Goal: Information Seeking & Learning: Compare options

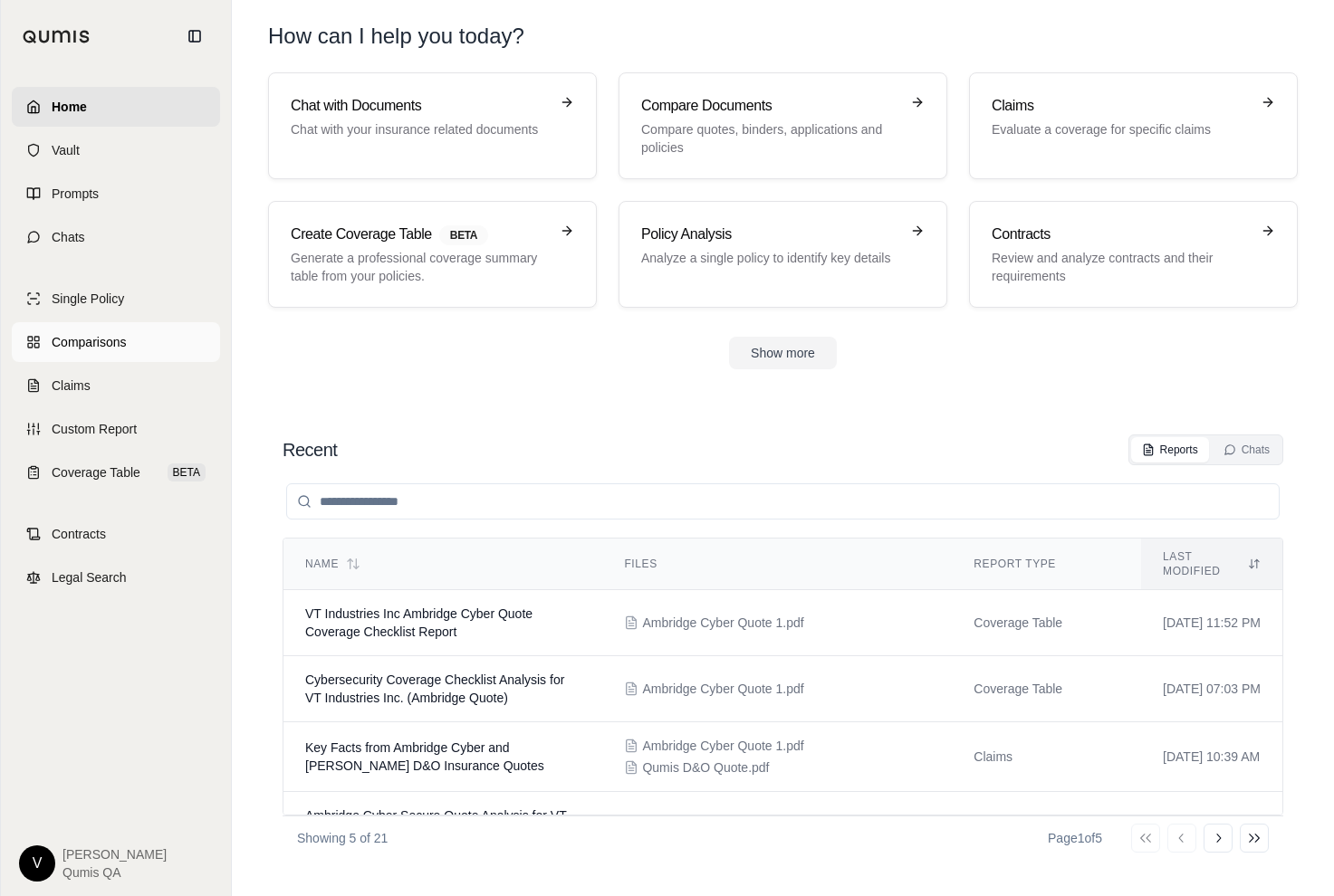
click at [111, 351] on span "Comparisons" at bounding box center [88, 342] width 74 height 18
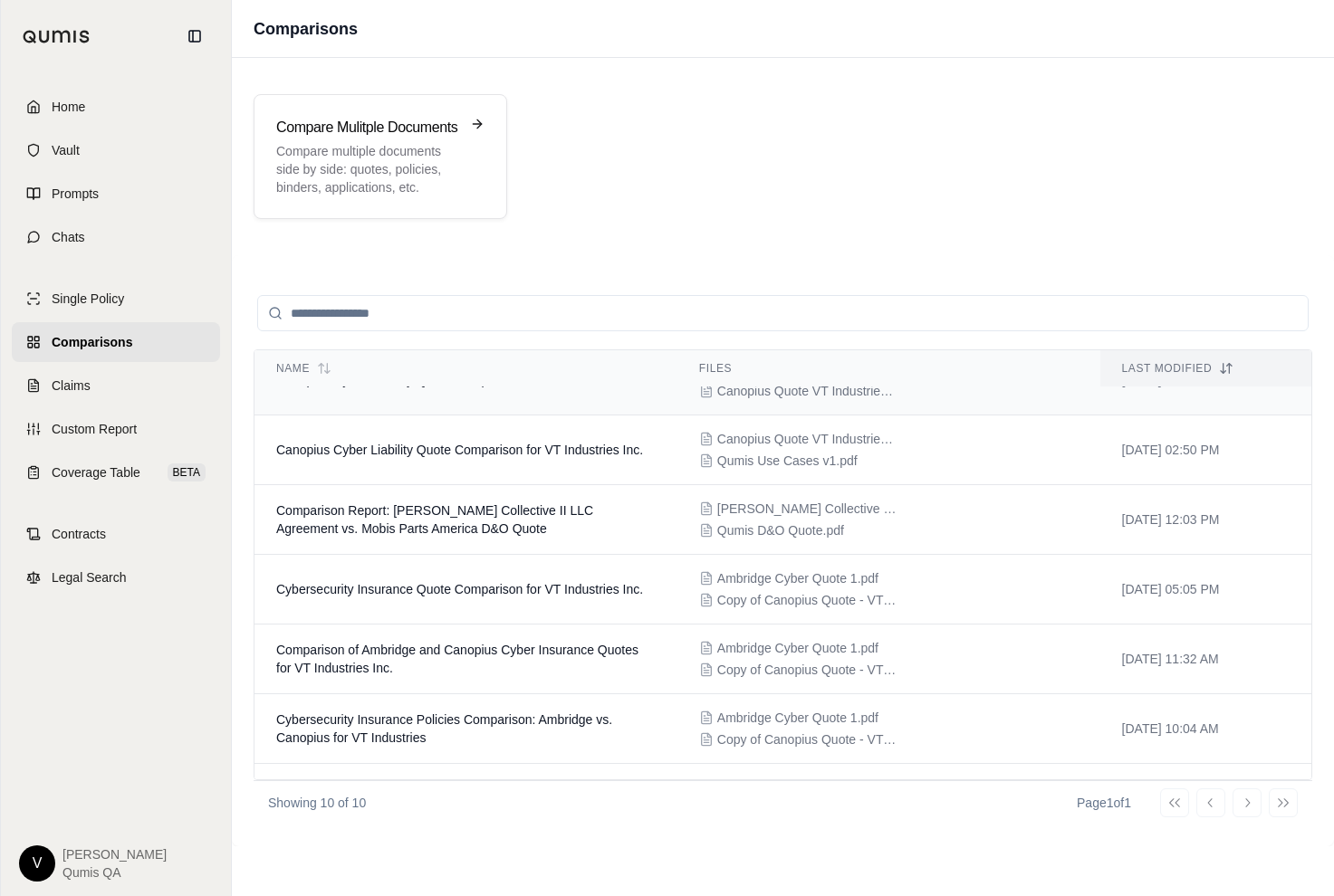
scroll to position [333, 0]
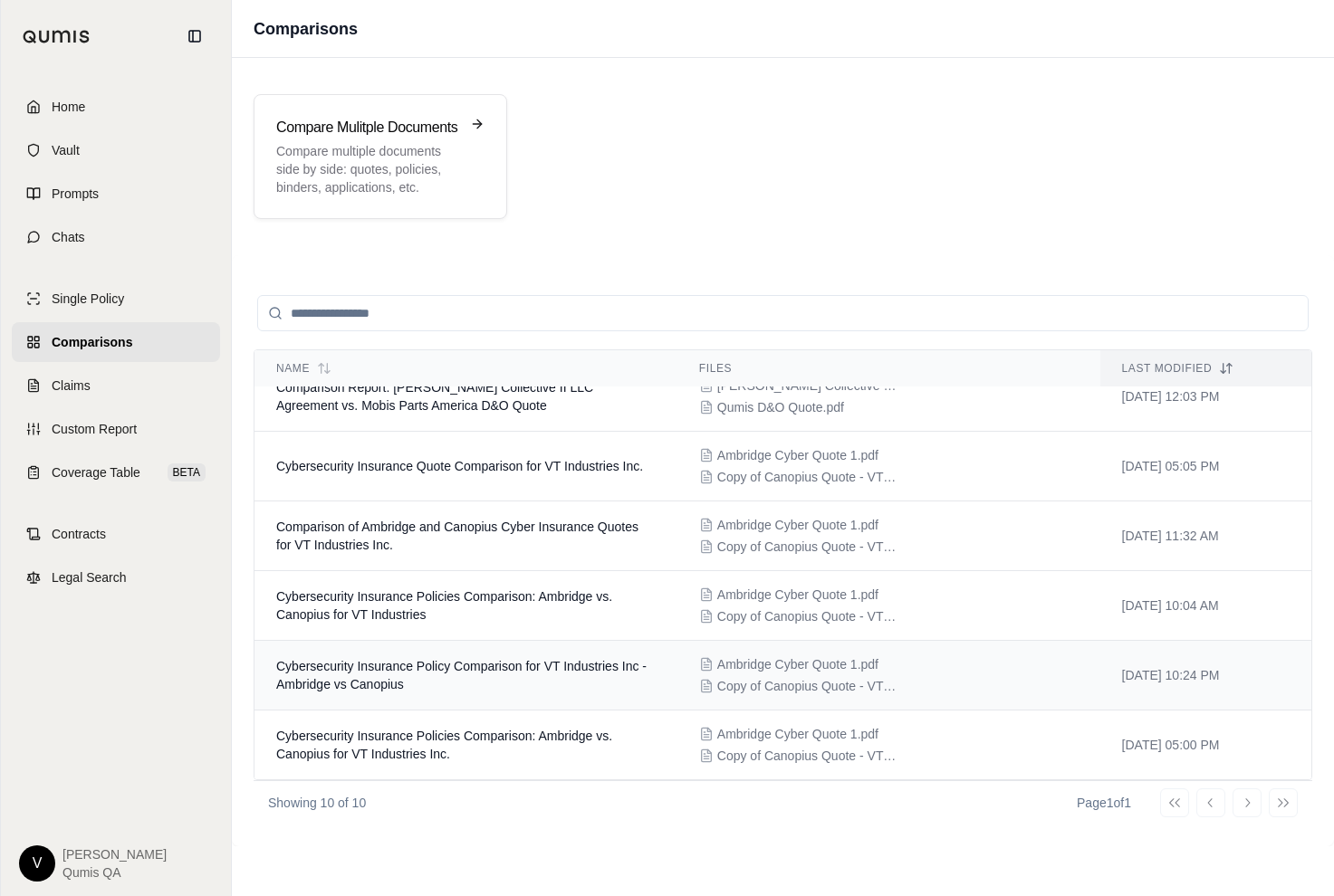
click at [436, 656] on td "Cybersecurity Insurance Policy Comparison for VT Industries Inc - Ambridge vs C…" at bounding box center [466, 676] width 423 height 69
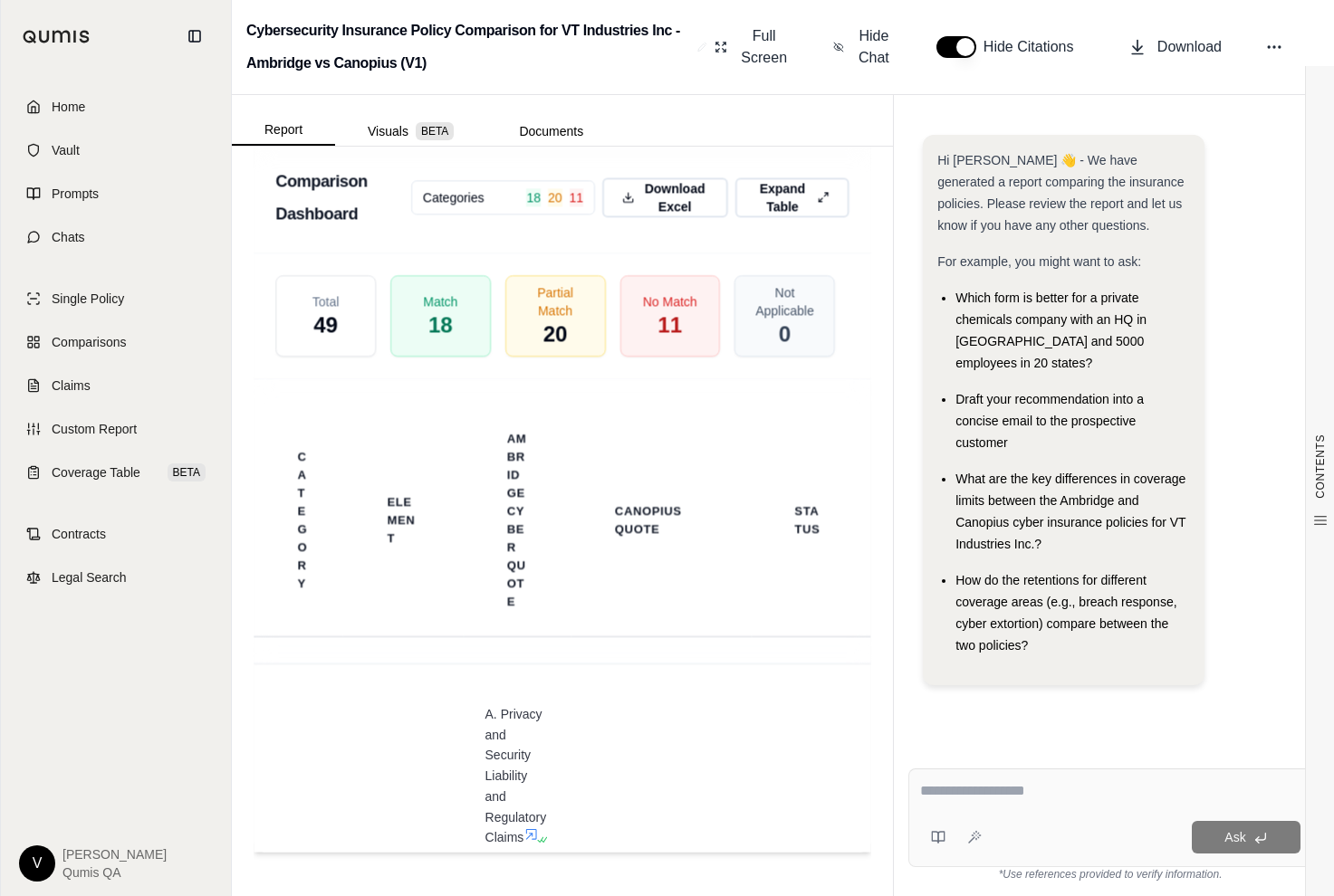
scroll to position [3628, 0]
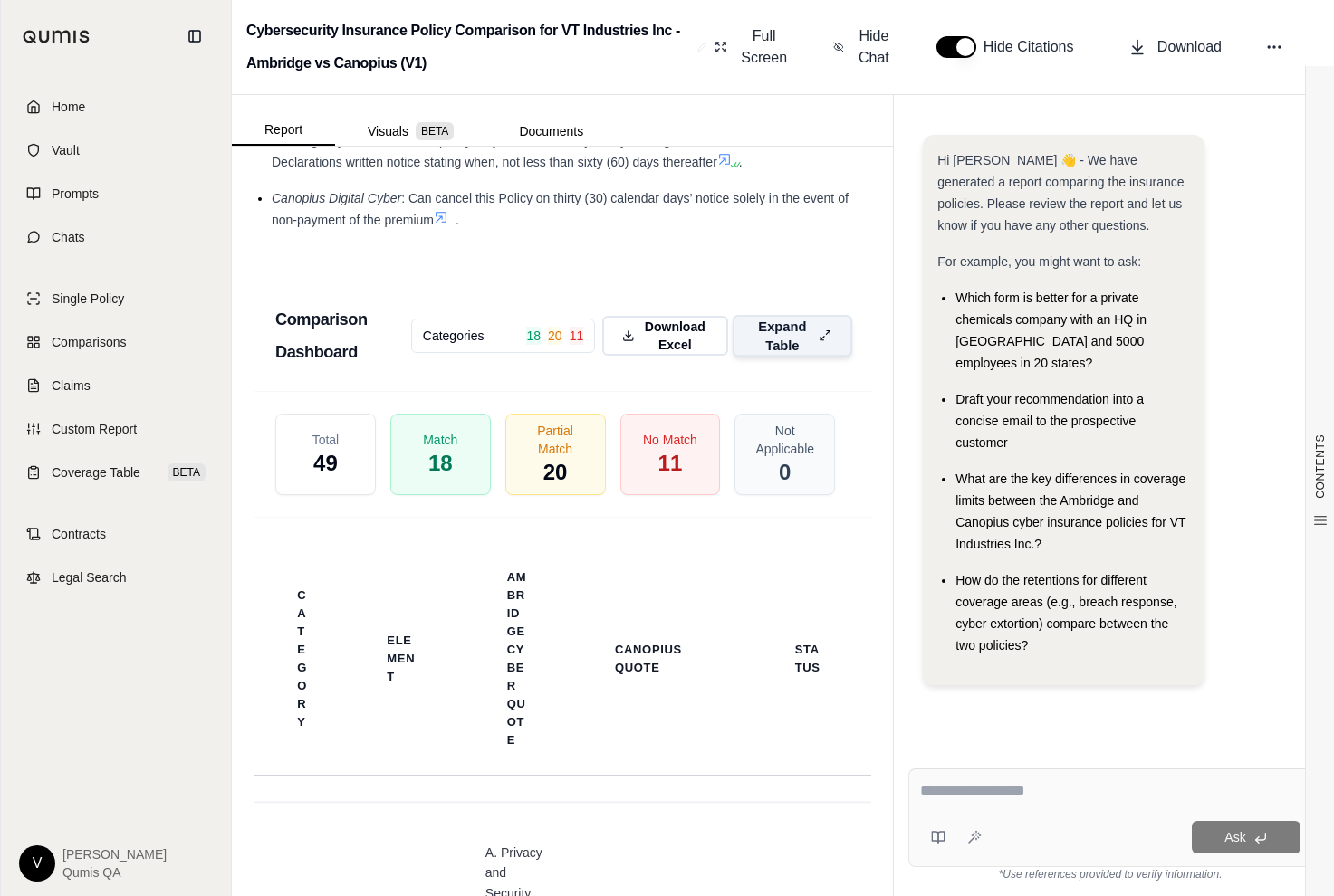
click at [775, 355] on span "Expand Table" at bounding box center [782, 336] width 57 height 38
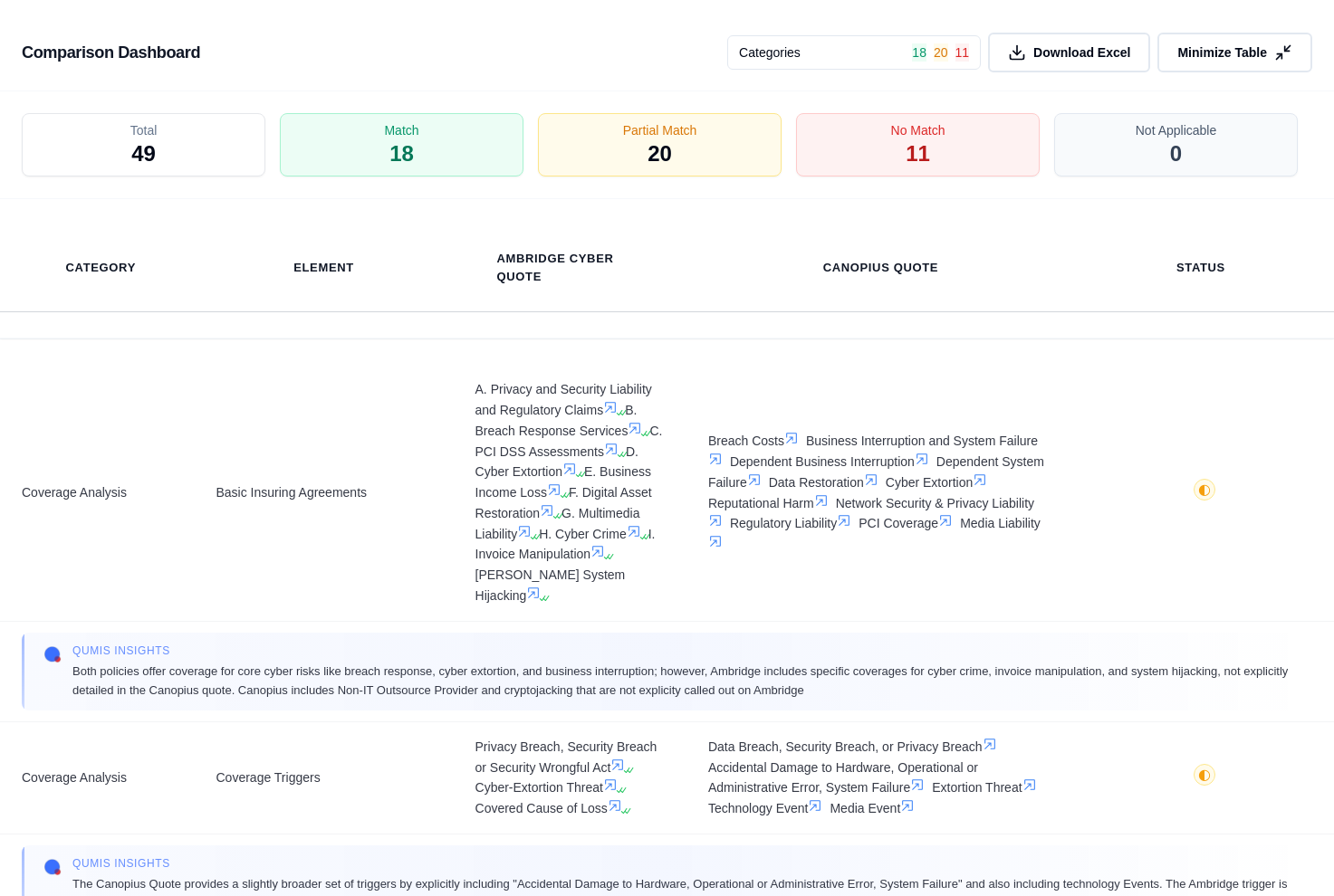
click at [833, 52] on html "Home Vault Prompts Chats Single Policy Comparisons Claims Custom Report Coverag…" at bounding box center [667, 448] width 1334 height 896
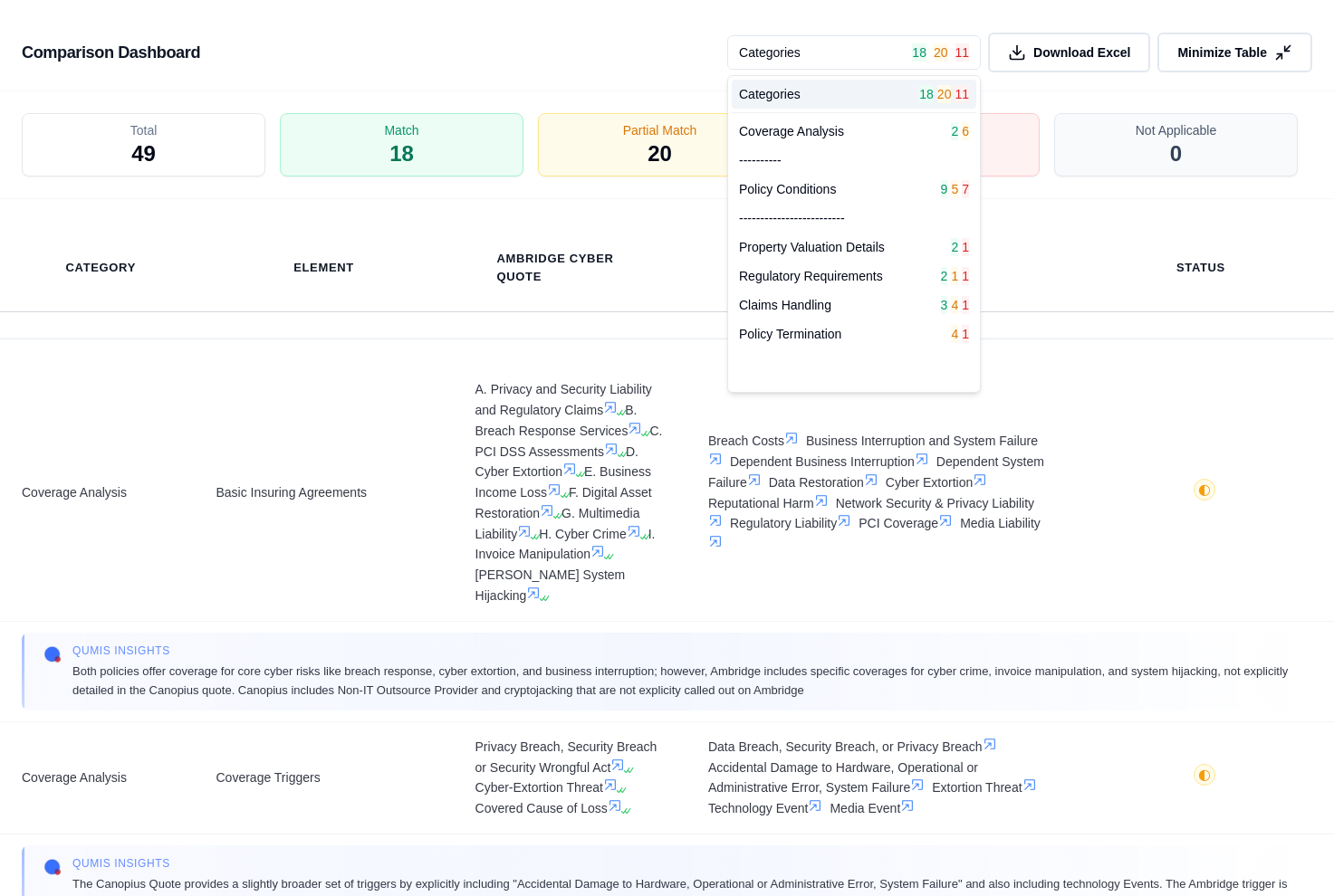
click at [833, 52] on html "Home Vault Prompts Chats Single Policy Comparisons Claims Custom Report Coverag…" at bounding box center [667, 448] width 1334 height 896
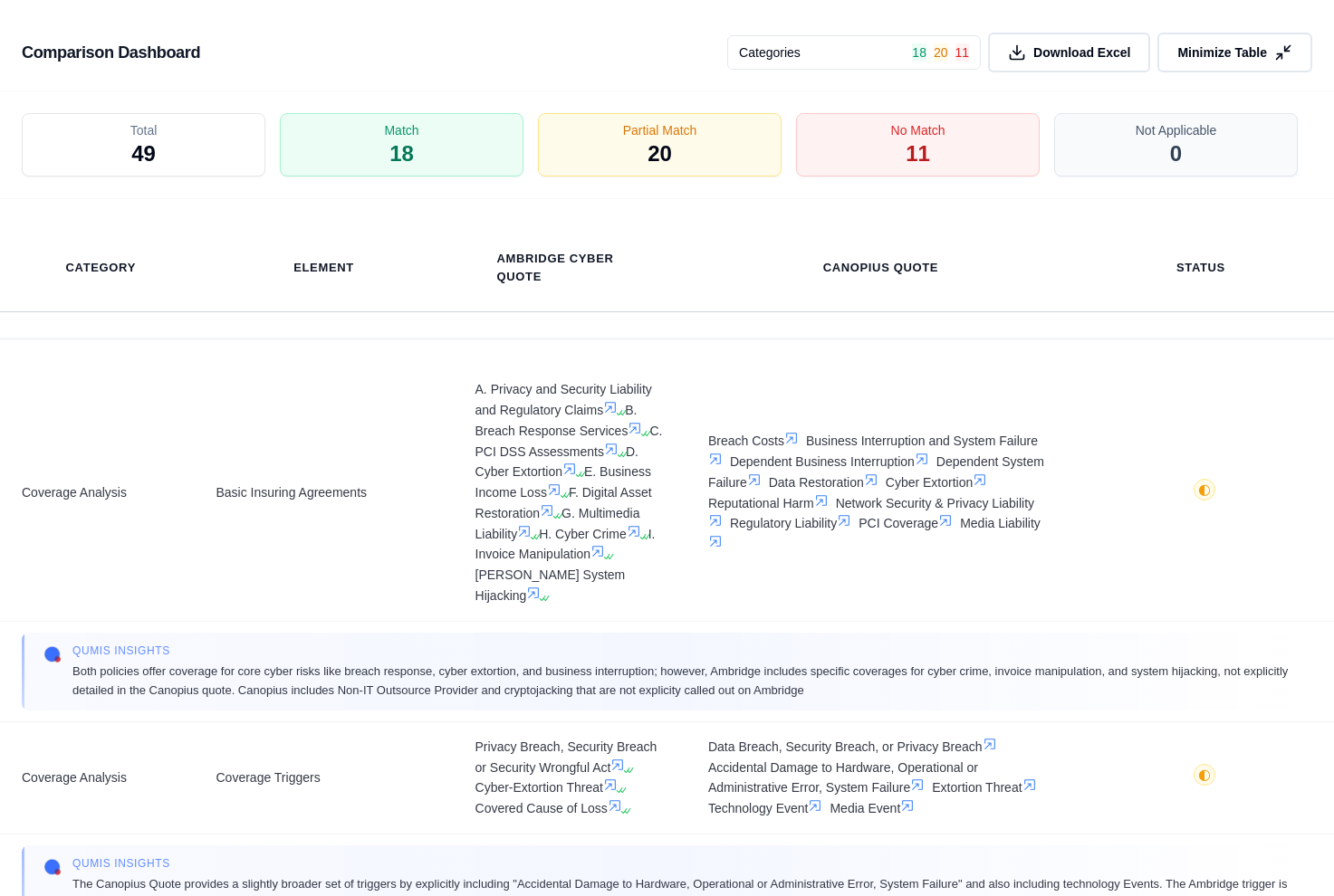
click at [779, 50] on html "Home Vault Prompts Chats Single Policy Comparisons Claims Custom Report Coverag…" at bounding box center [667, 448] width 1334 height 896
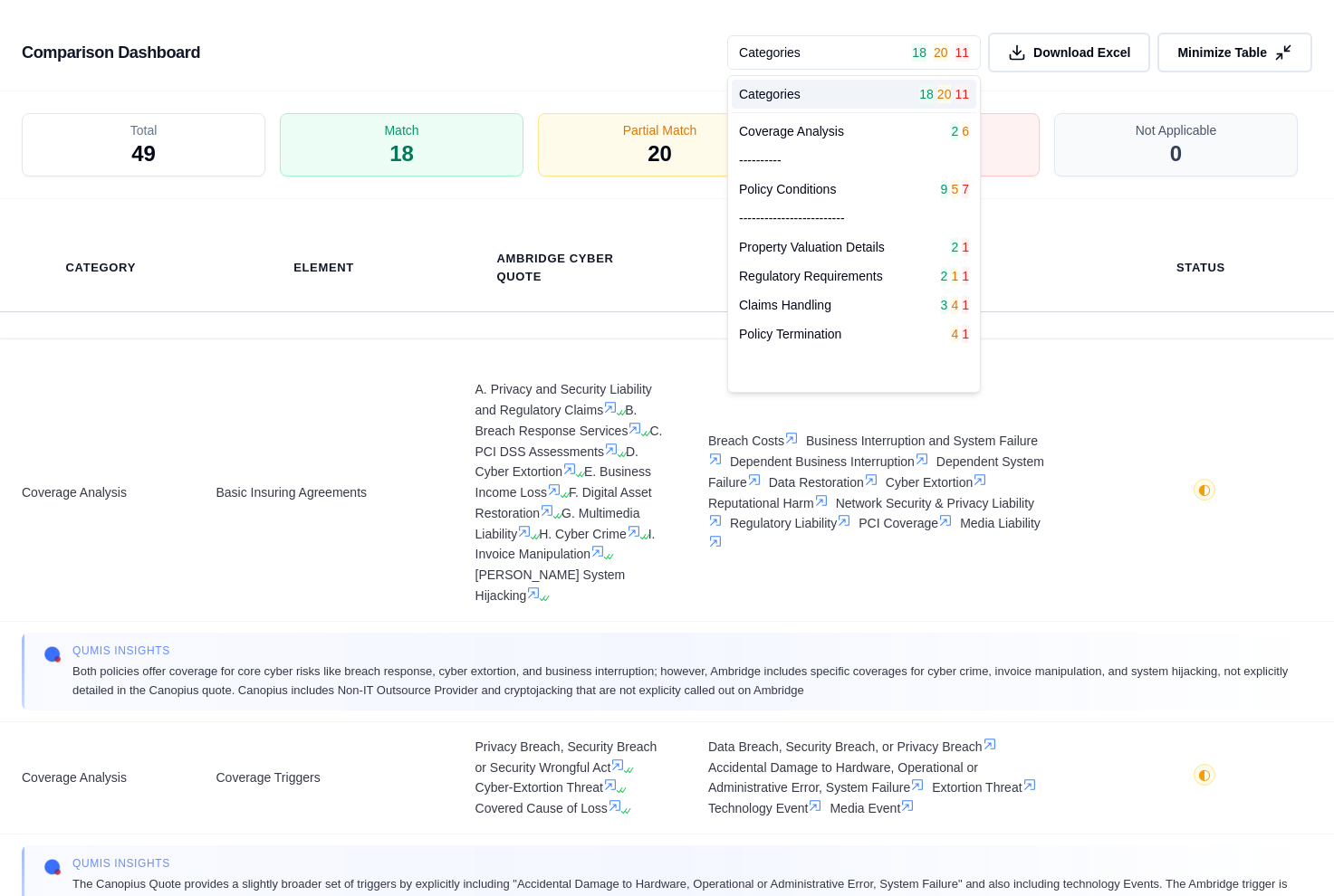
click at [909, 14] on html "Home Vault Prompts Chats Single Policy Comparisons Claims Custom Report Coverag…" at bounding box center [667, 448] width 1334 height 896
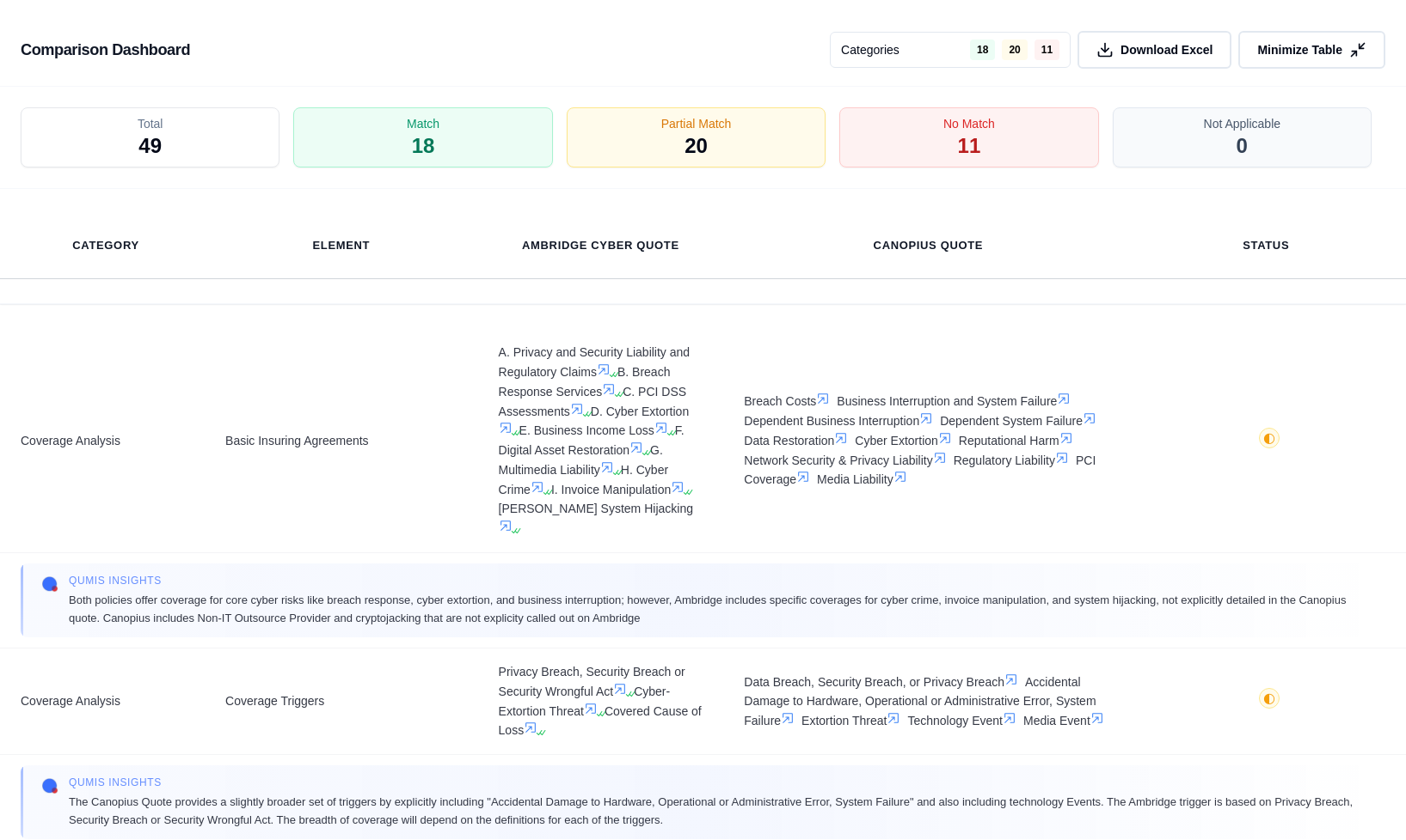
scroll to position [2588, 0]
click at [903, 53] on html "Home Vault Prompts Chats Single Policy Comparisons Claims Custom Report Coverag…" at bounding box center [703, 420] width 1406 height 840
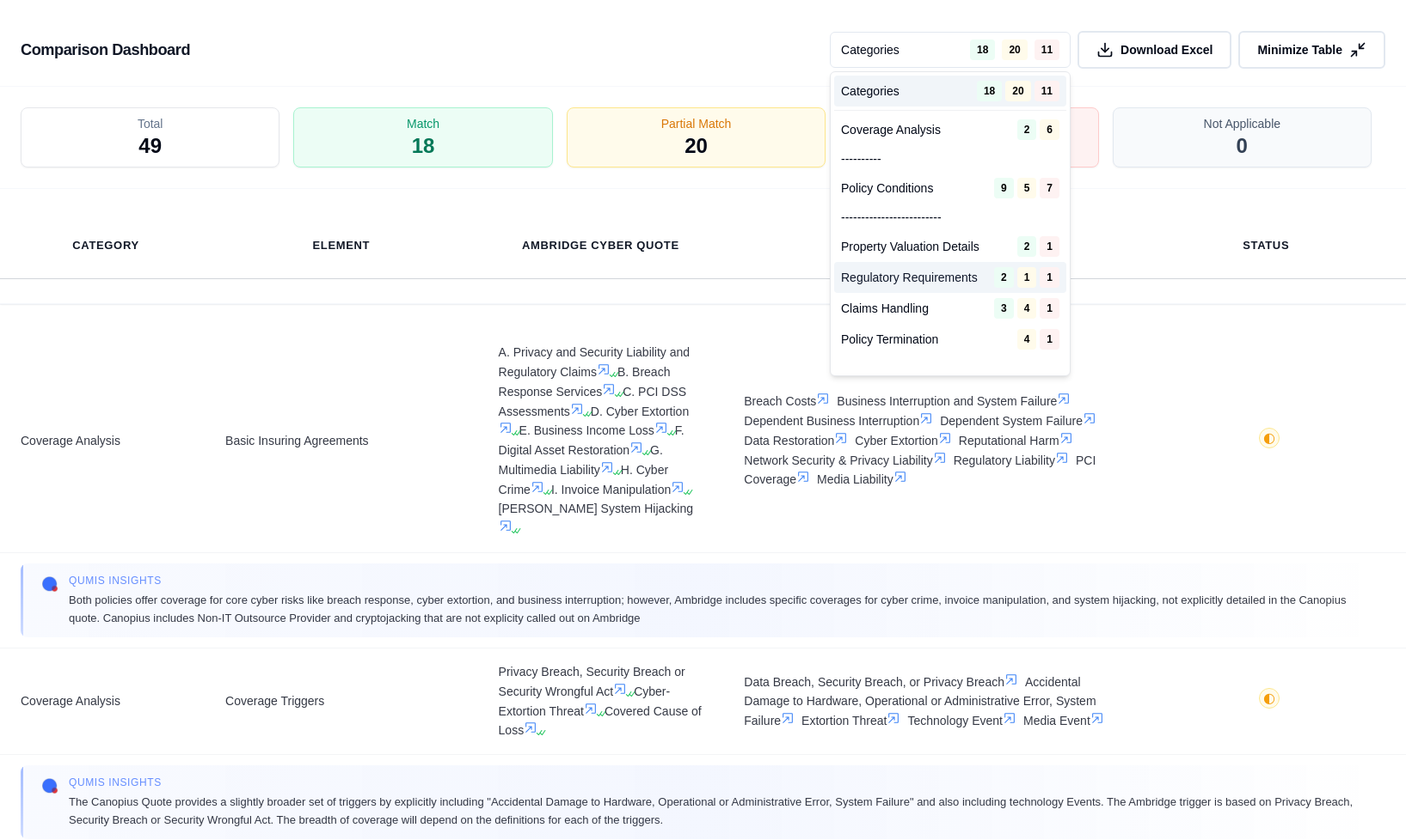
click at [965, 274] on span "Regulatory Requirements" at bounding box center [908, 277] width 136 height 17
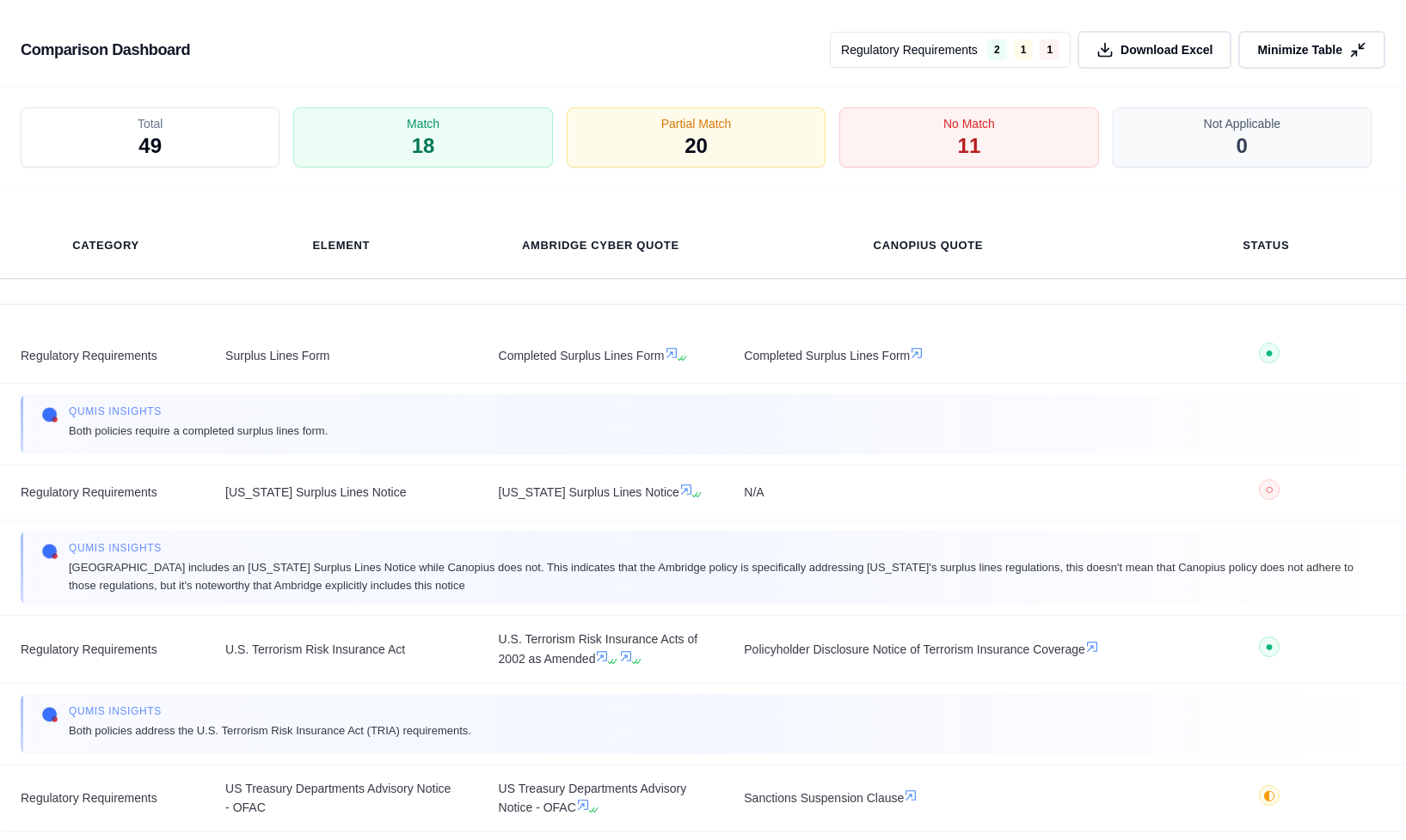
click at [968, 53] on html "Home Vault Prompts Chats Single Policy Comparisons Claims Custom Report Coverag…" at bounding box center [703, 420] width 1406 height 840
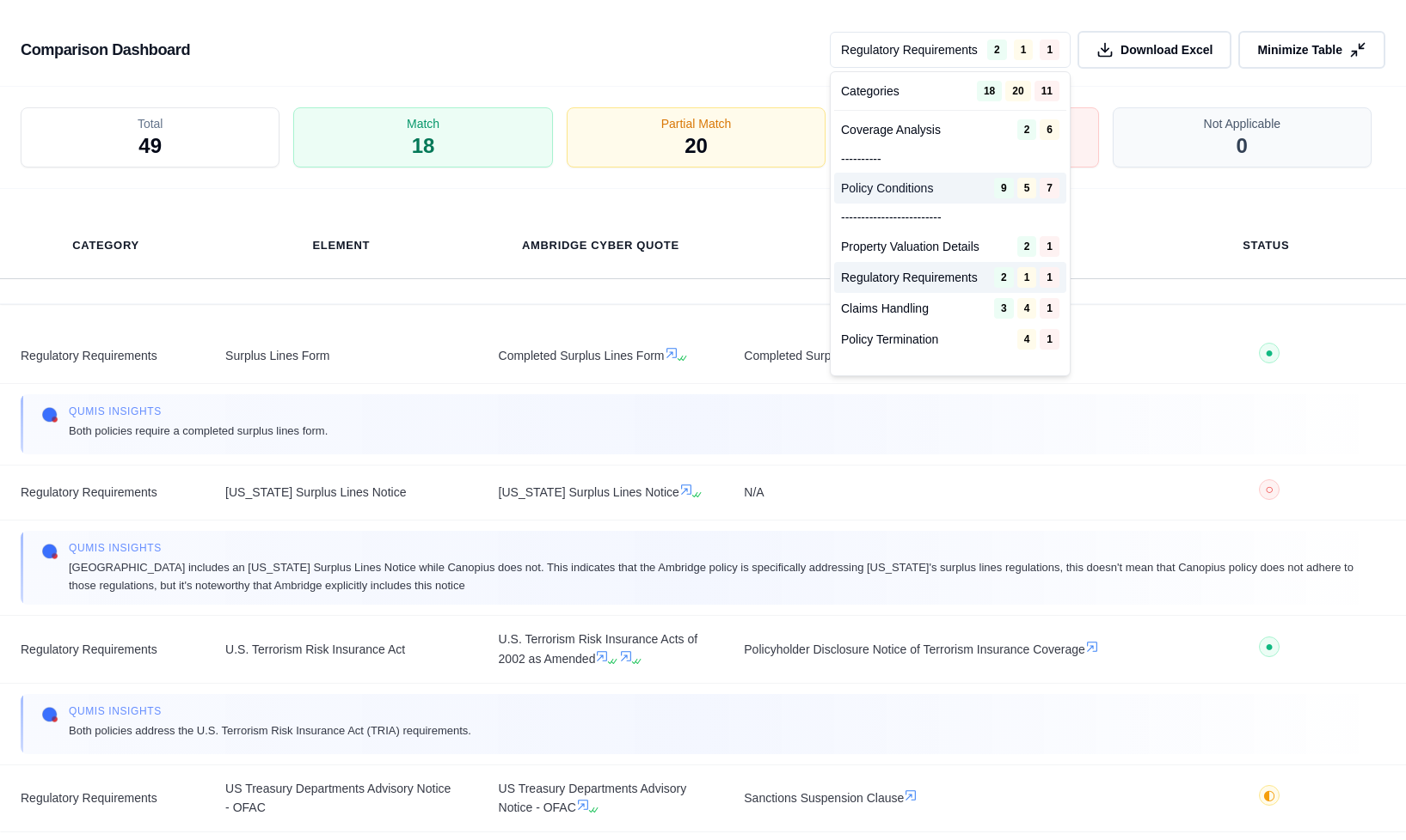
click at [944, 200] on div "Policy Conditions 9 5 7" at bounding box center [950, 188] width 232 height 31
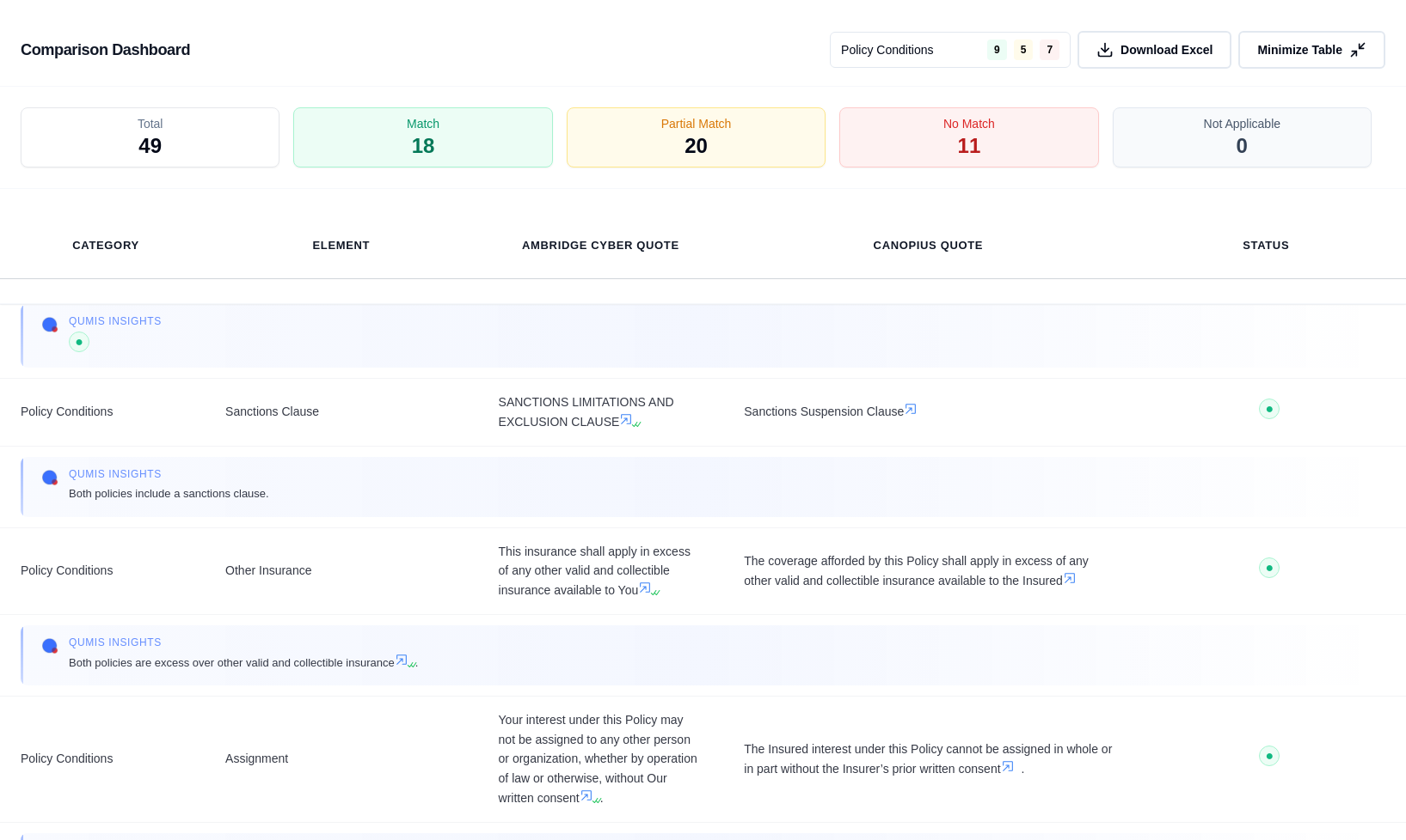
scroll to position [3708, 0]
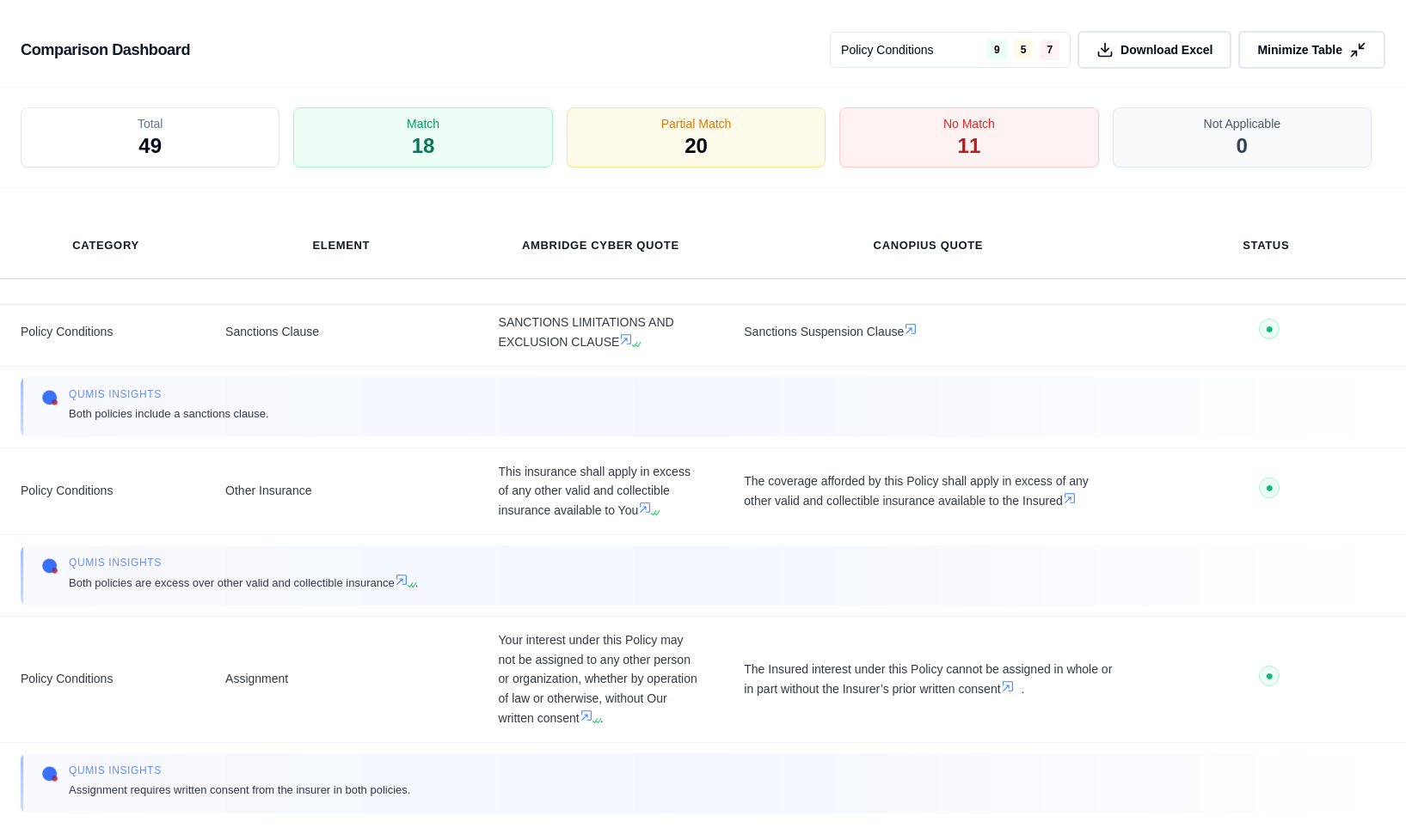
click at [906, 40] on html "Home Vault Prompts Chats Single Policy Comparisons Claims Custom Report Coverag…" at bounding box center [703, 420] width 1406 height 840
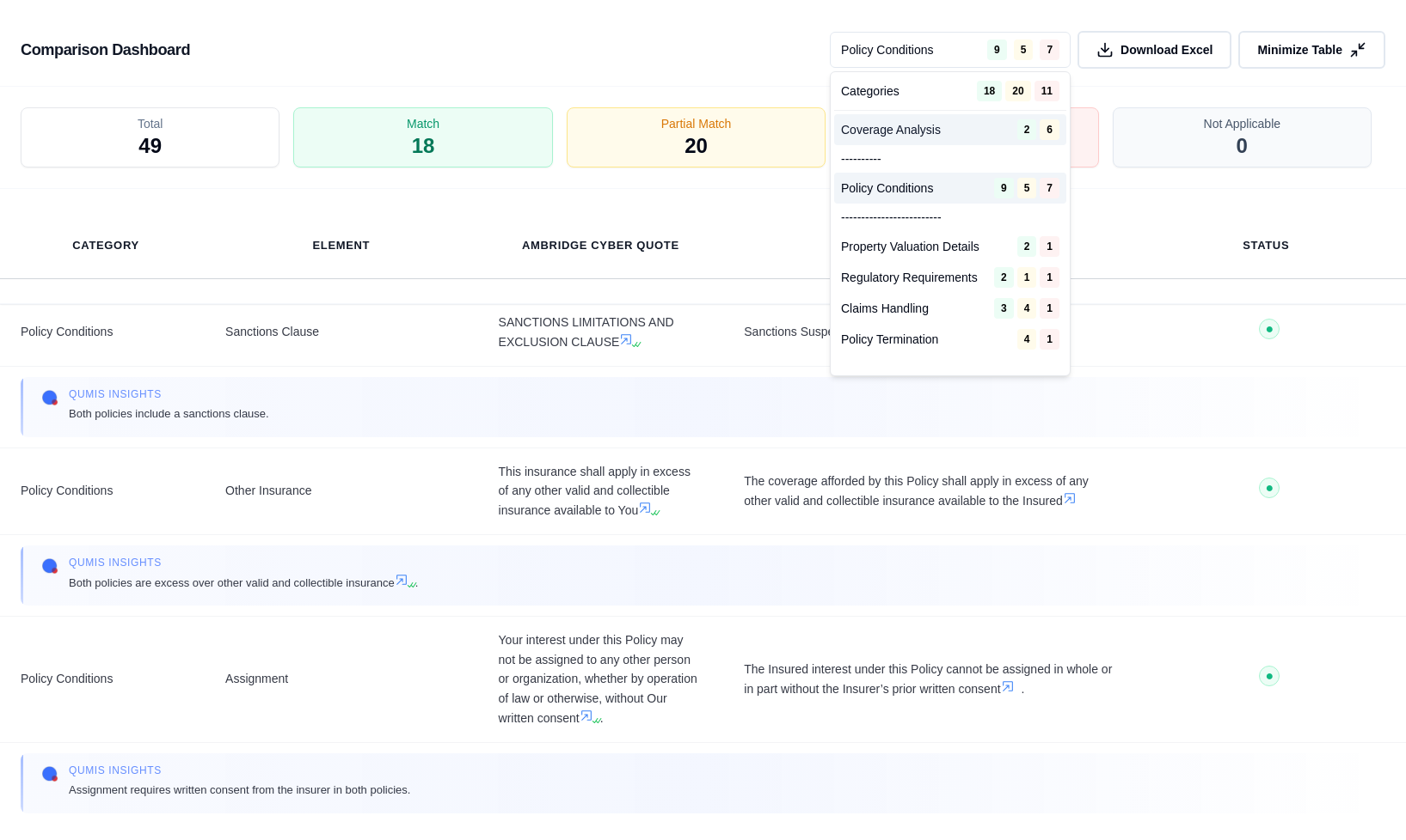
click at [892, 124] on span "Coverage Analysis" at bounding box center [890, 130] width 100 height 17
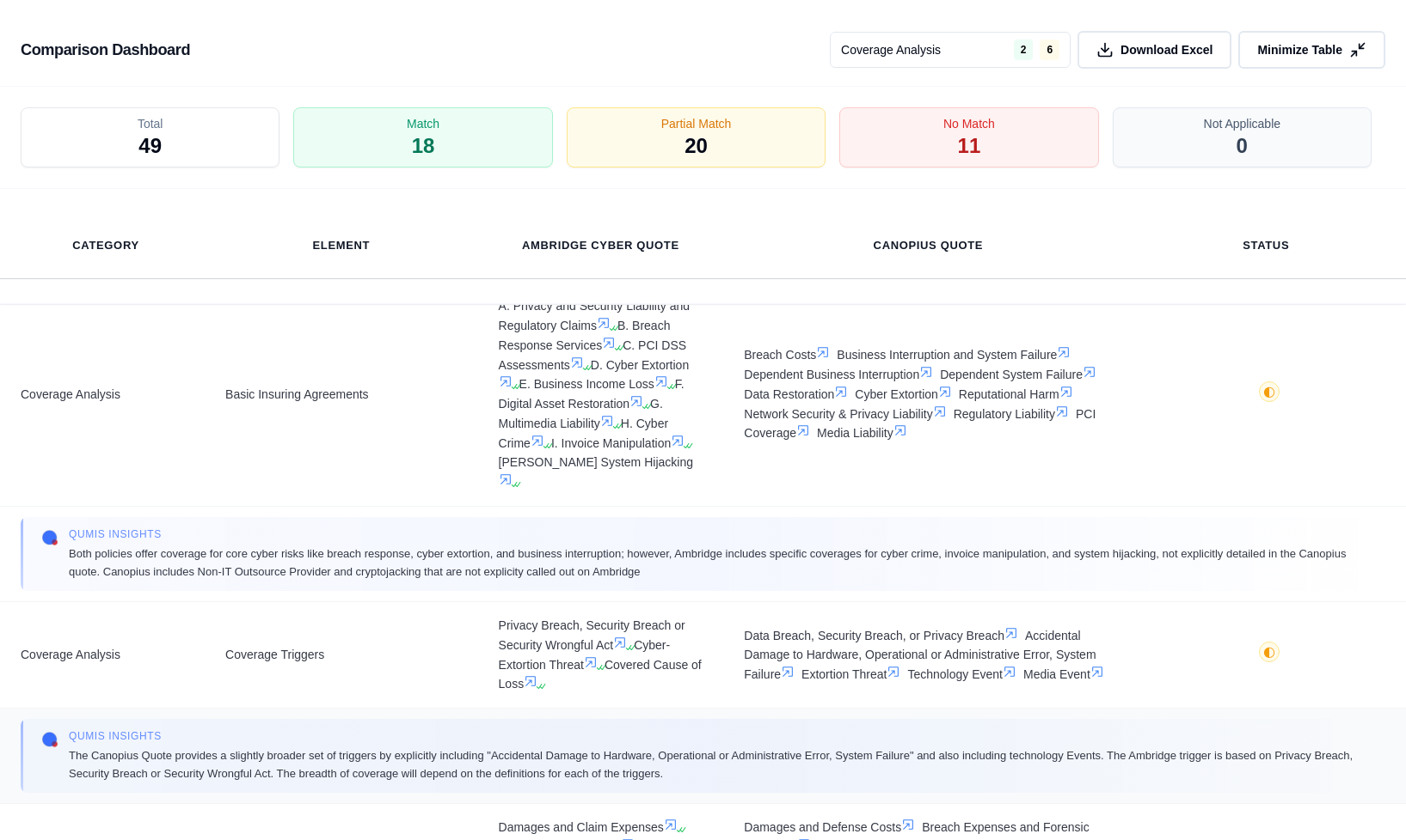
scroll to position [0, 0]
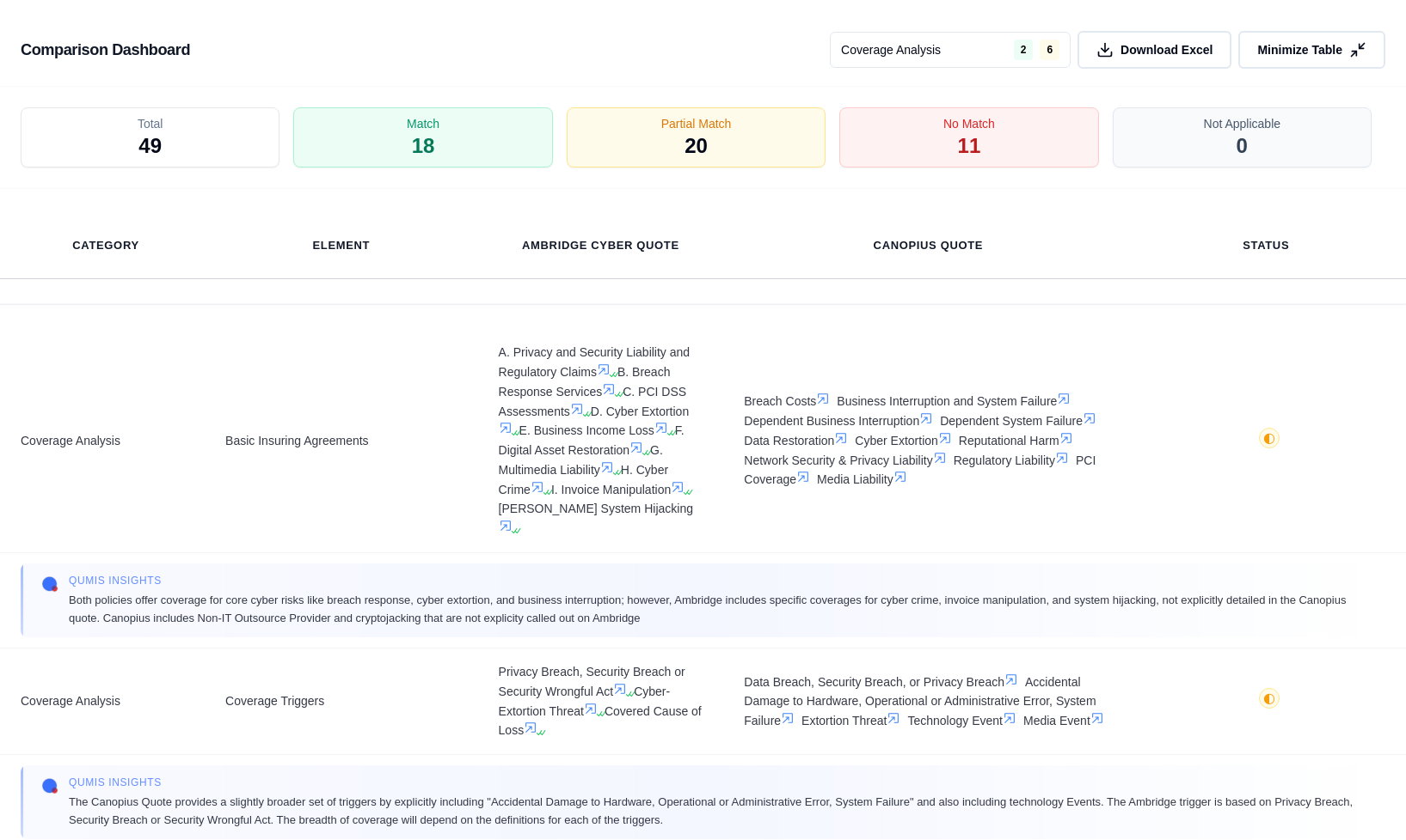
click at [999, 41] on html "Home Vault Prompts Chats Single Policy Comparisons Claims Custom Report Coverag…" at bounding box center [703, 420] width 1406 height 840
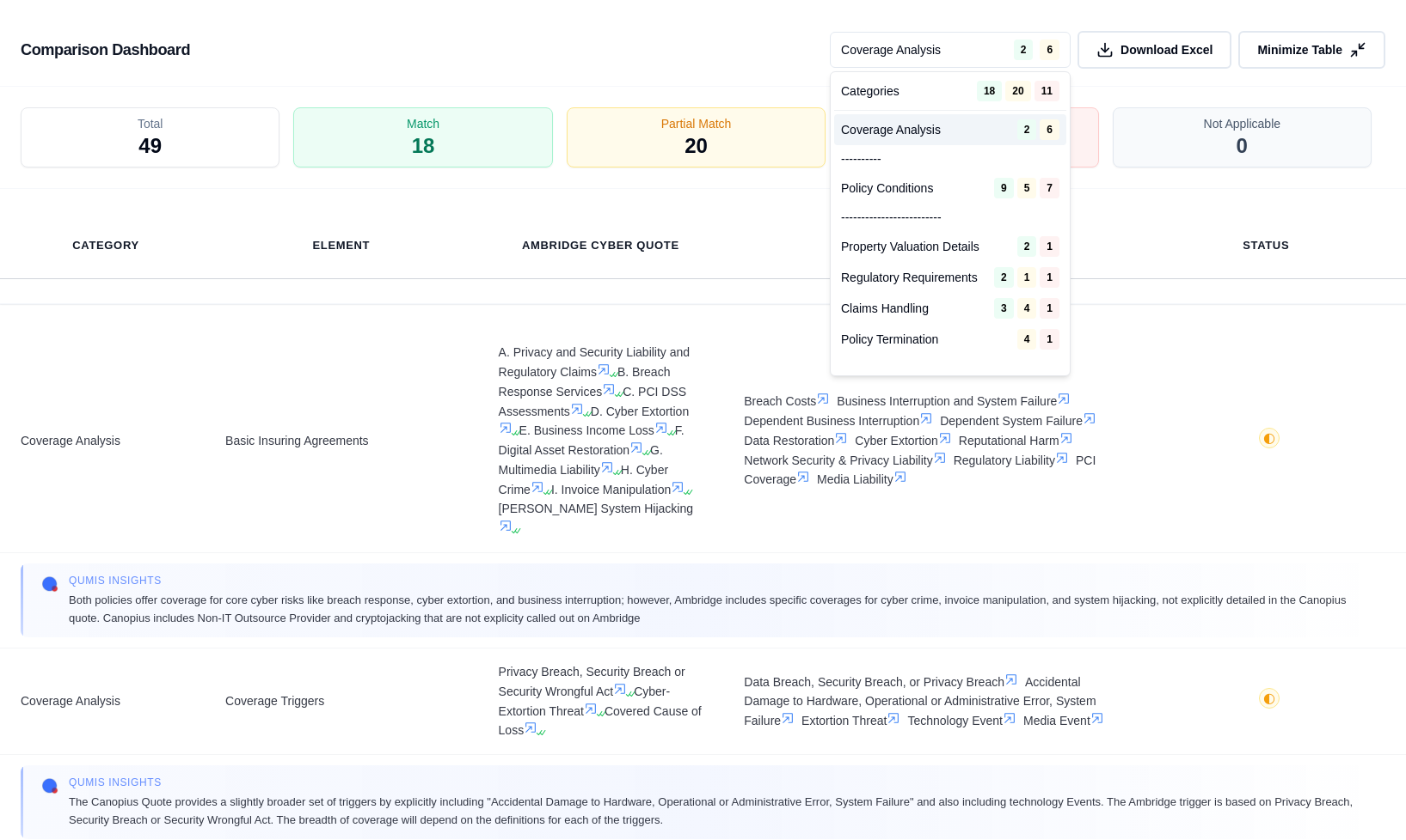
click at [711, 78] on html "Home Vault Prompts Chats Single Policy Comparisons Claims Custom Report Coverag…" at bounding box center [703, 420] width 1406 height 840
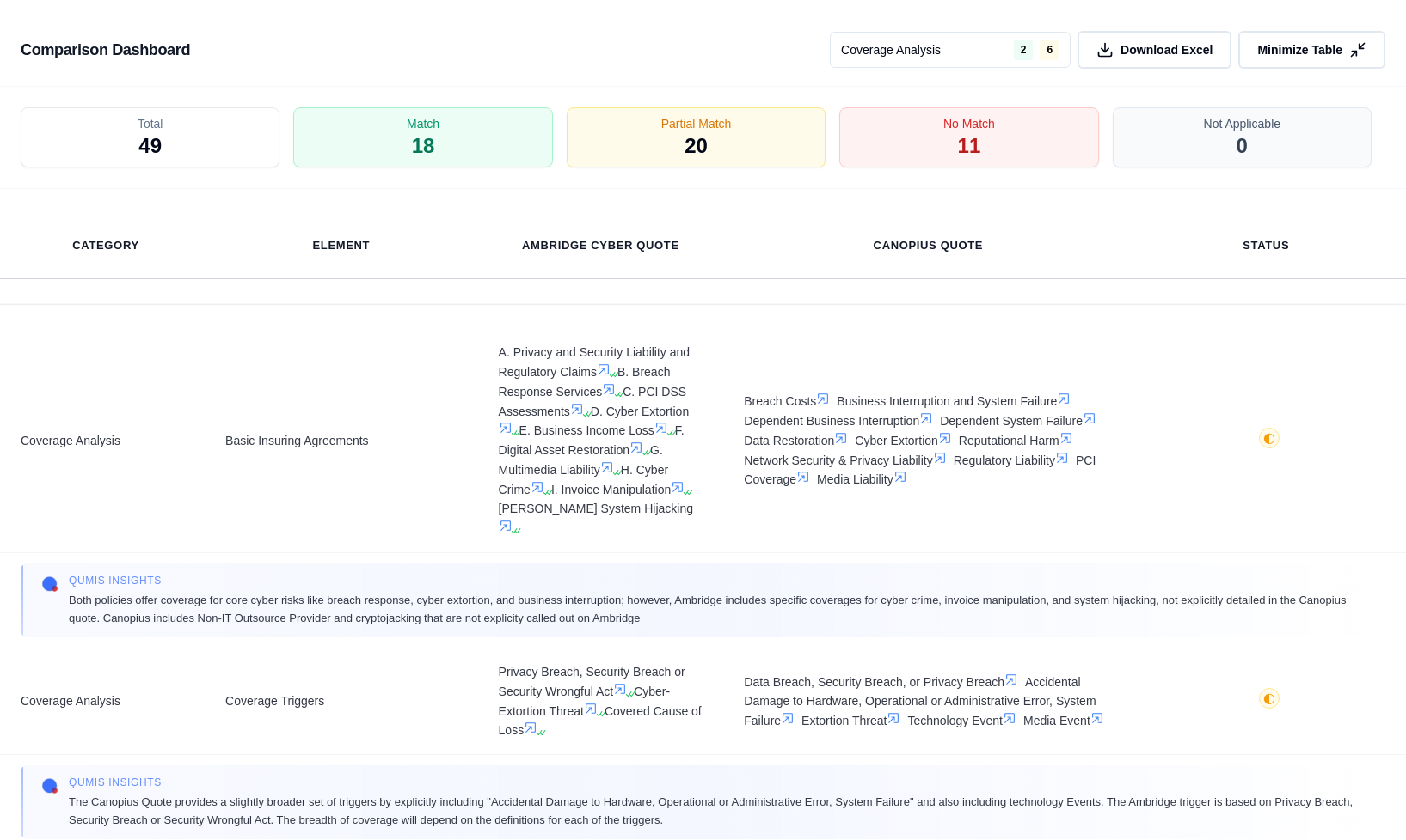
click at [68, 49] on h3 "Comparison Dashboard" at bounding box center [105, 50] width 169 height 31
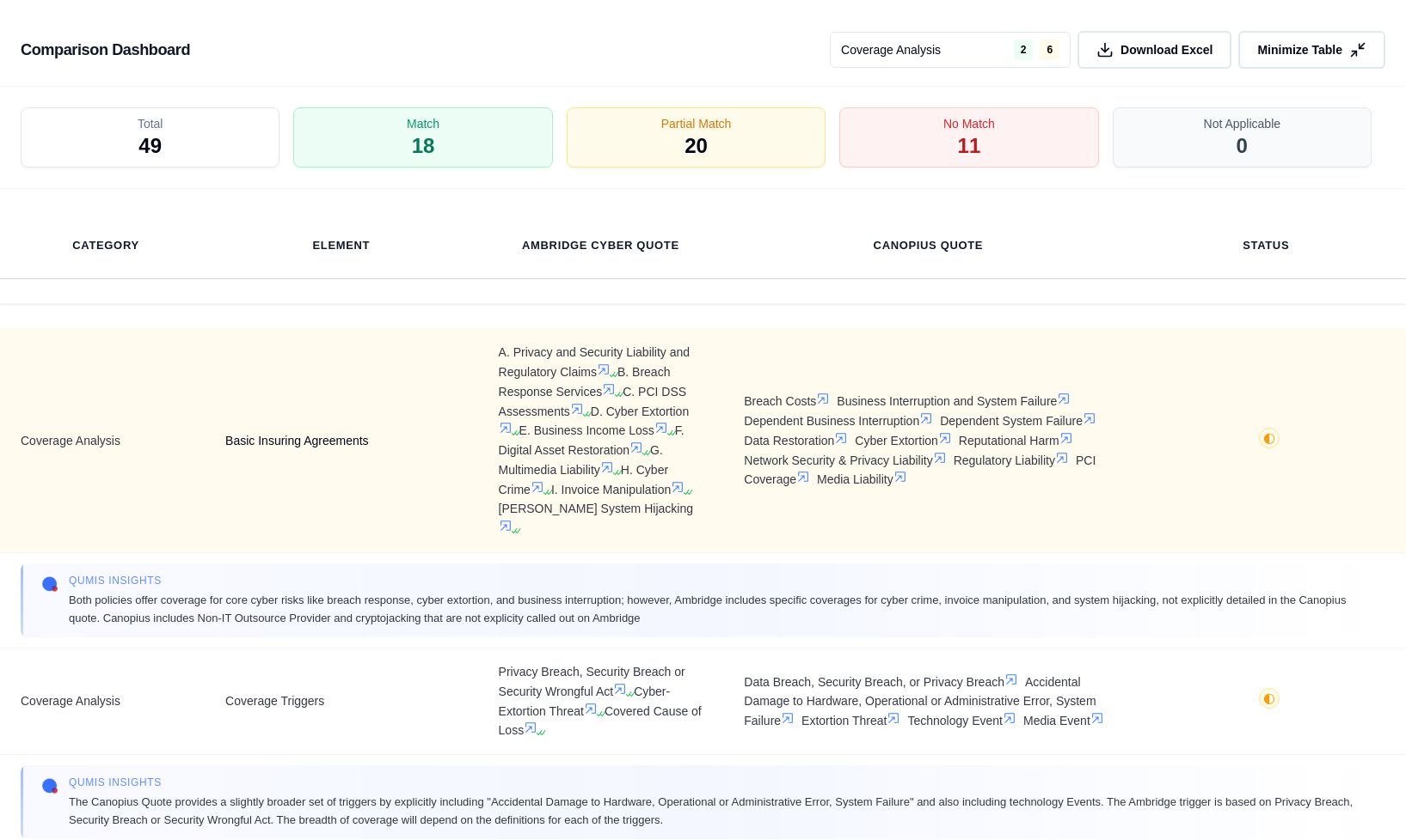
click at [286, 450] on td "Basic Insuring Agreements" at bounding box center [341, 441] width 273 height 224
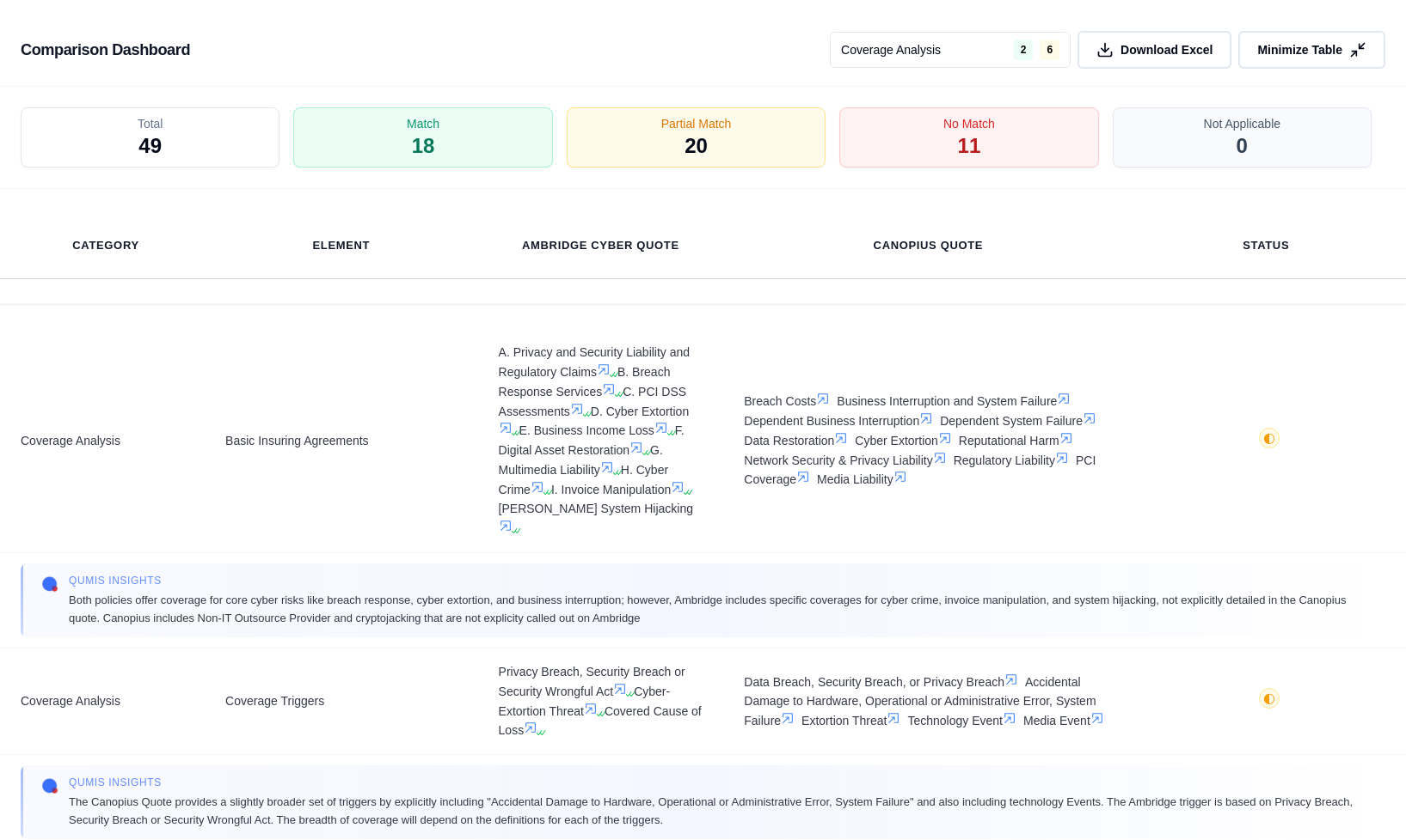
click at [328, 288] on div "Category Element Ambridge Cyber Quote Canopius Quote Status" at bounding box center [703, 246] width 1406 height 115
